Goal: Communication & Community: Answer question/provide support

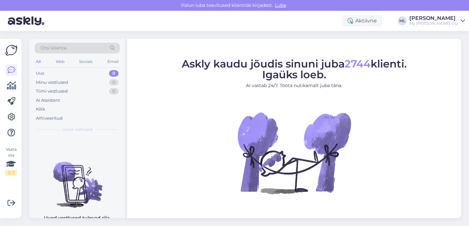
click at [49, 69] on div "Uus 0" at bounding box center [77, 73] width 85 height 9
click at [41, 75] on div "Uus" at bounding box center [40, 73] width 8 height 7
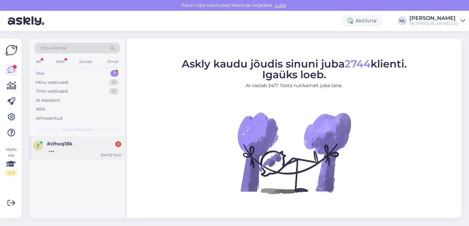
click at [61, 150] on div at bounding box center [84, 149] width 74 height 6
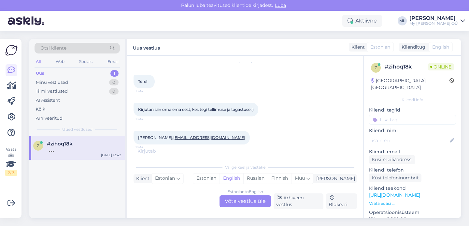
scroll to position [15, 0]
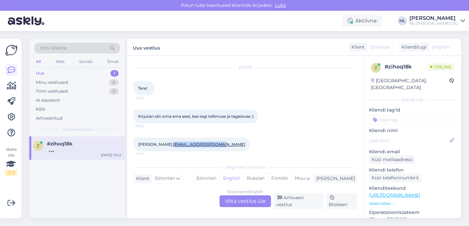
drag, startPoint x: 207, startPoint y: 144, endPoint x: 160, endPoint y: 143, distance: 46.9
click at [160, 143] on div "[PERSON_NAME], [EMAIL_ADDRESS][DOMAIN_NAME] 13:42" at bounding box center [191, 144] width 116 height 14
copy link "[EMAIL_ADDRESS][DOMAIN_NAME]"
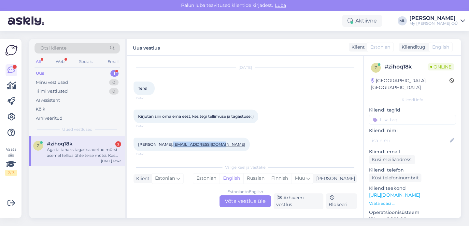
scroll to position [83, 0]
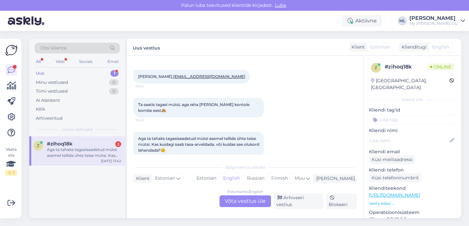
click at [216, 124] on div "Aga ta tahaks tagasisaadetud mütsi asemel tellida ühte teise mütsi. Kas kuidagi…" at bounding box center [244, 144] width 223 height 40
click at [68, 157] on div "Aga ta tahaks tagasisaadetud mütsi asemel tellida ühte teise mütsi. Kas kuidagi…" at bounding box center [84, 152] width 74 height 12
click at [242, 202] on div "Estonian to English Võta vestlus üle" at bounding box center [244, 201] width 51 height 12
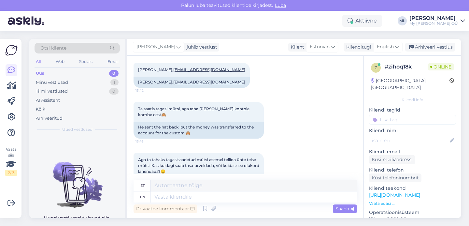
scroll to position [117, 0]
click at [389, 45] on span "English" at bounding box center [385, 46] width 17 height 7
type input "est"
click at [344, 77] on link "Estonian" at bounding box center [373, 76] width 72 height 10
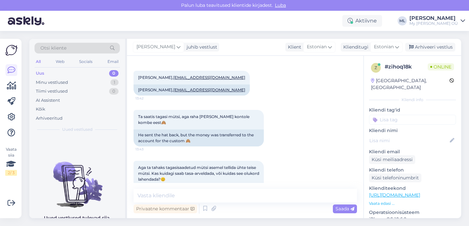
scroll to position [111, 0]
click at [174, 196] on textarea at bounding box center [244, 195] width 223 height 14
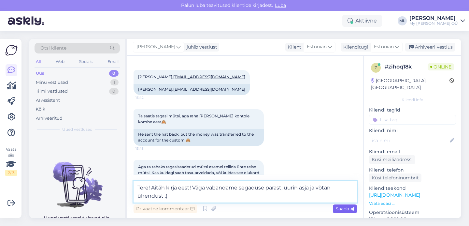
type textarea "Tere! Aitäh kirja eest! Väga vabandame segaduse pärast, uurin asja ja võtan ühe…"
click at [339, 212] on div "Saada" at bounding box center [345, 208] width 24 height 9
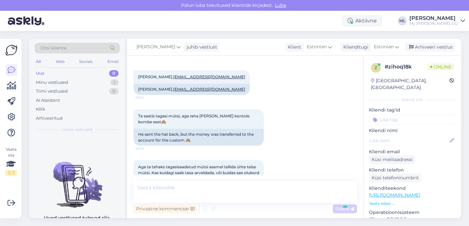
scroll to position [171, 0]
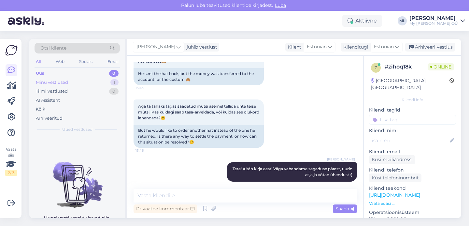
click at [81, 82] on div "Minu vestlused 1" at bounding box center [77, 82] width 85 height 9
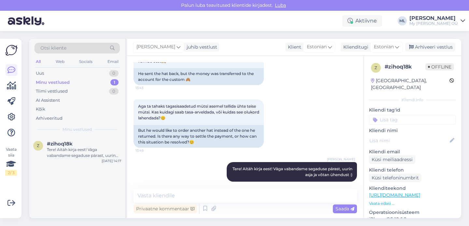
click at [69, 79] on div "Minu vestlused 1" at bounding box center [77, 82] width 85 height 9
click at [60, 75] on div "Uus 0" at bounding box center [77, 73] width 85 height 9
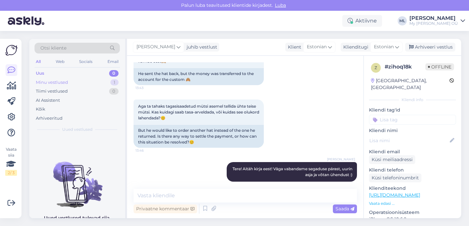
click at [60, 86] on div "Minu vestlused 1" at bounding box center [77, 82] width 85 height 9
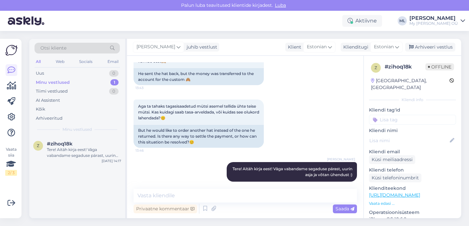
scroll to position [171, 0]
click at [63, 83] on div "Minu vestlused" at bounding box center [53, 82] width 34 height 7
click at [51, 74] on div "Uus 1" at bounding box center [77, 73] width 85 height 9
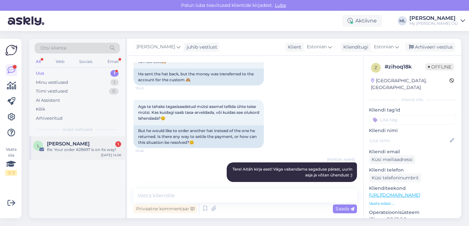
click at [68, 144] on span "[PERSON_NAME]" at bounding box center [68, 144] width 43 height 6
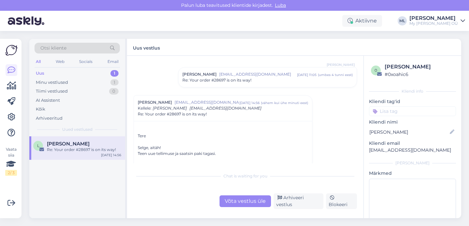
scroll to position [32, 0]
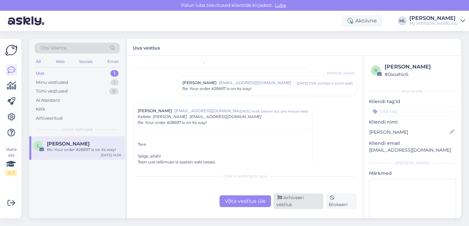
click at [305, 204] on div "Arhiveeri vestlus" at bounding box center [298, 201] width 50 height 16
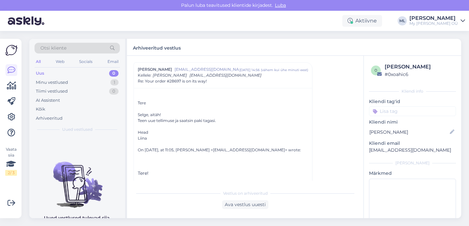
click at [59, 69] on div "Uus 0" at bounding box center [77, 73] width 85 height 9
click at [16, 85] on icon at bounding box center [11, 86] width 9 height 8
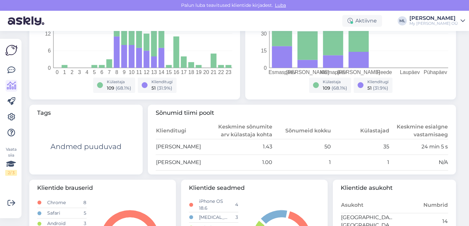
scroll to position [152, 0]
click at [16, 86] on link at bounding box center [12, 86] width 12 height 12
click at [10, 68] on icon at bounding box center [11, 70] width 8 height 8
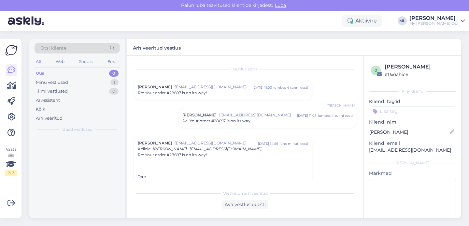
scroll to position [74, 0]
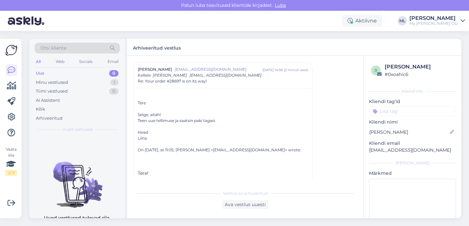
click at [59, 74] on div "Uus 0" at bounding box center [77, 73] width 85 height 9
click at [61, 89] on div "Tiimi vestlused" at bounding box center [52, 91] width 32 height 7
click at [55, 75] on div "Uus 0" at bounding box center [77, 73] width 85 height 9
click at [55, 86] on div "Minu vestlused 1" at bounding box center [77, 82] width 85 height 9
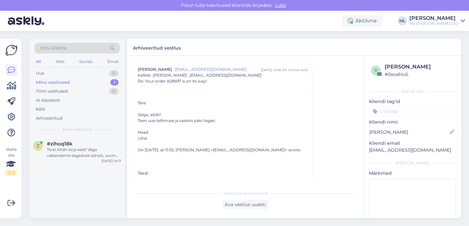
click at [53, 85] on div "Minu vestlused" at bounding box center [53, 82] width 34 height 7
click at [39, 72] on div "Uus" at bounding box center [40, 73] width 8 height 7
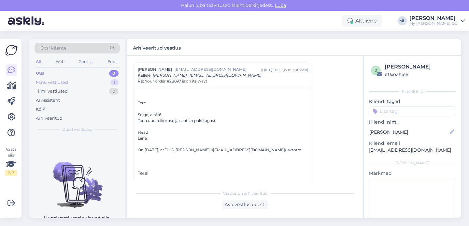
click at [42, 79] on div "Minu vestlused" at bounding box center [52, 82] width 32 height 7
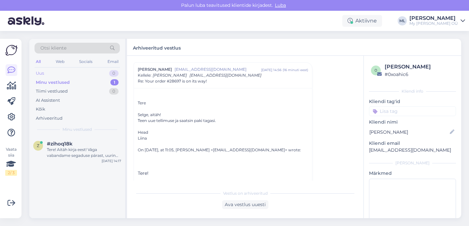
click at [46, 73] on div "Uus 0" at bounding box center [77, 73] width 85 height 9
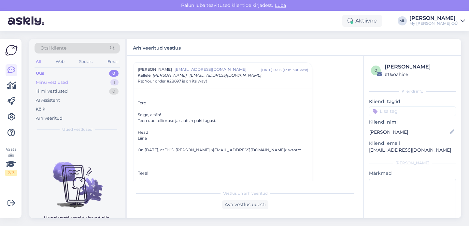
click at [46, 81] on div "Minu vestlused" at bounding box center [52, 82] width 32 height 7
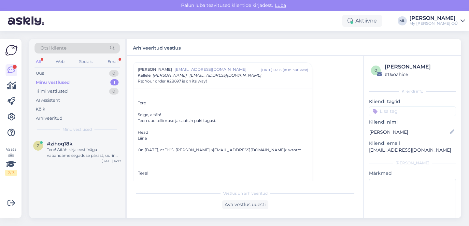
click at [55, 79] on div "Minu vestlused" at bounding box center [53, 82] width 34 height 7
click at [45, 75] on div "Uus 1" at bounding box center [77, 73] width 85 height 9
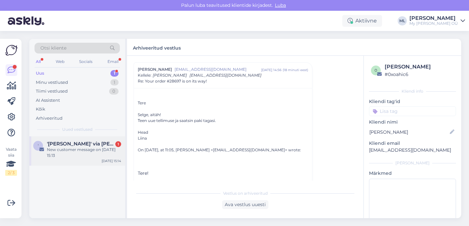
click at [83, 155] on div "New customer message on [DATE] 15:13" at bounding box center [84, 152] width 74 height 12
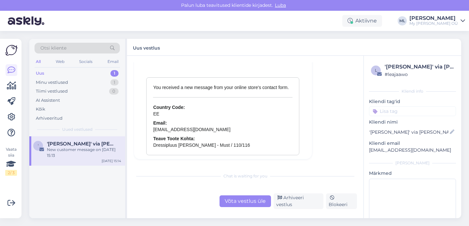
scroll to position [2859, 0]
click at [285, 205] on div "Arhiveeri vestlus" at bounding box center [298, 201] width 50 height 16
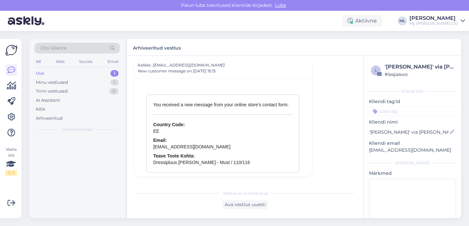
scroll to position [2831, 0]
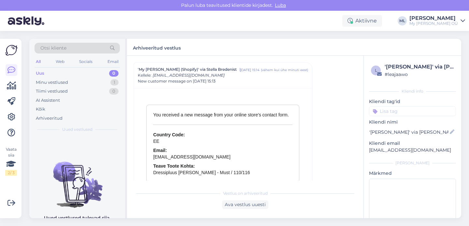
click at [54, 73] on div "Uus 0" at bounding box center [77, 73] width 85 height 9
click at [62, 72] on div "Uus 0" at bounding box center [77, 73] width 85 height 9
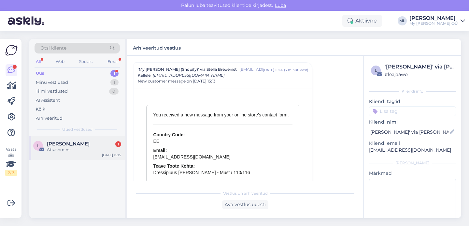
click at [55, 137] on div "L [PERSON_NAME] Sigma 1 Attachment [DATE] 15:15" at bounding box center [77, 147] width 96 height 23
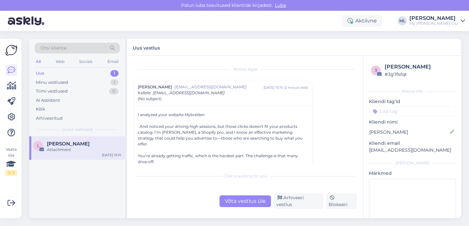
scroll to position [29, 0]
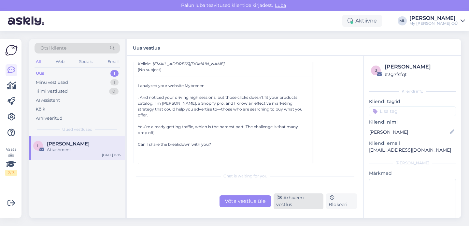
click at [281, 200] on icon at bounding box center [279, 197] width 5 height 5
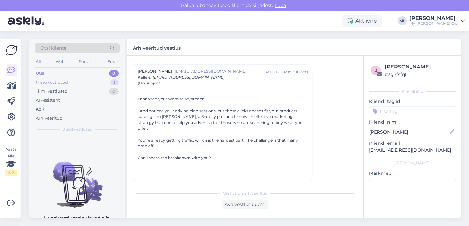
click at [89, 80] on div "Minu vestlused 1" at bounding box center [77, 82] width 85 height 9
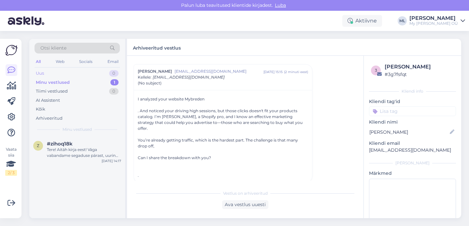
click at [49, 71] on div "Uus 0" at bounding box center [77, 73] width 85 height 9
